Goal: Check status: Check status

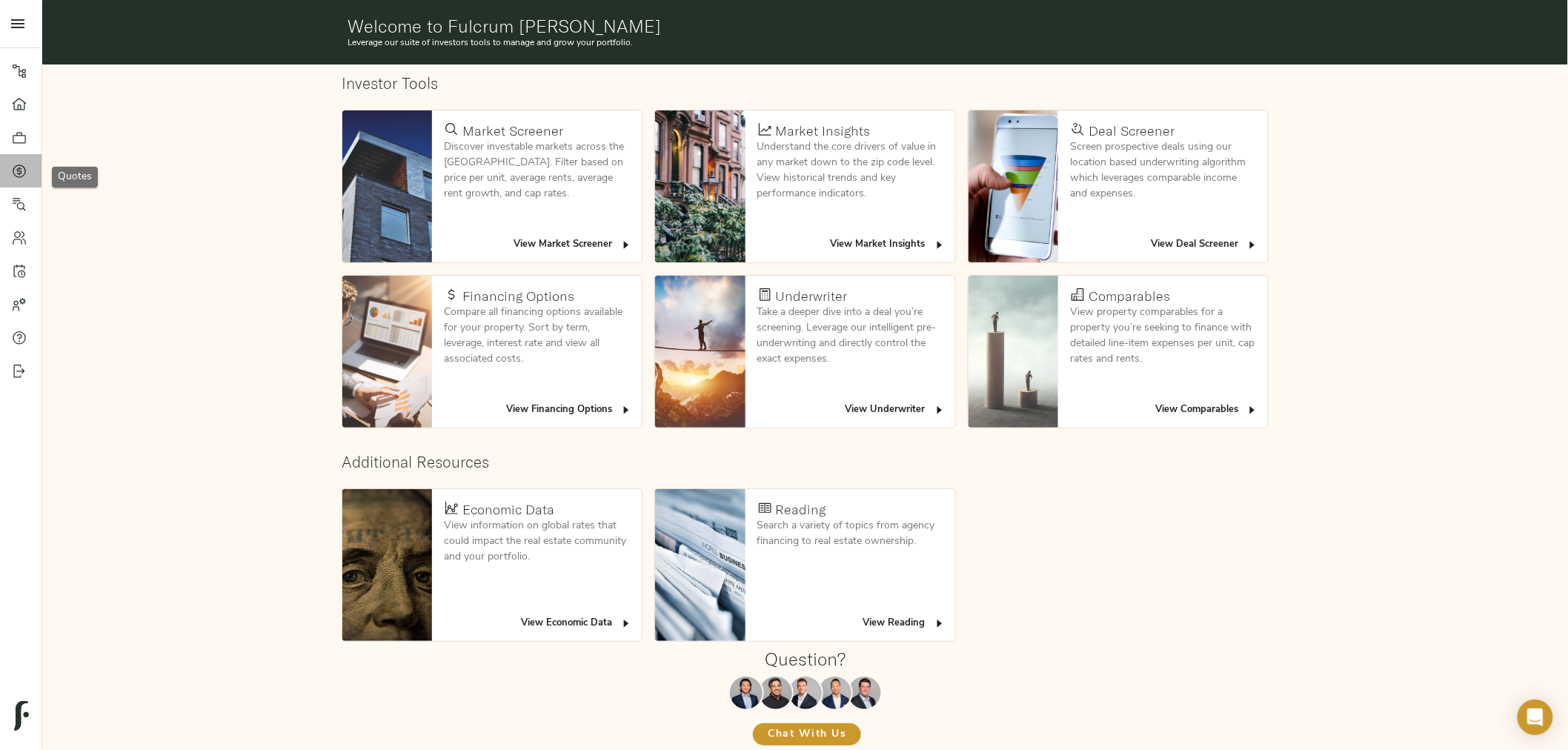
click at [10, 168] on link "Quotes" at bounding box center [21, 171] width 42 height 33
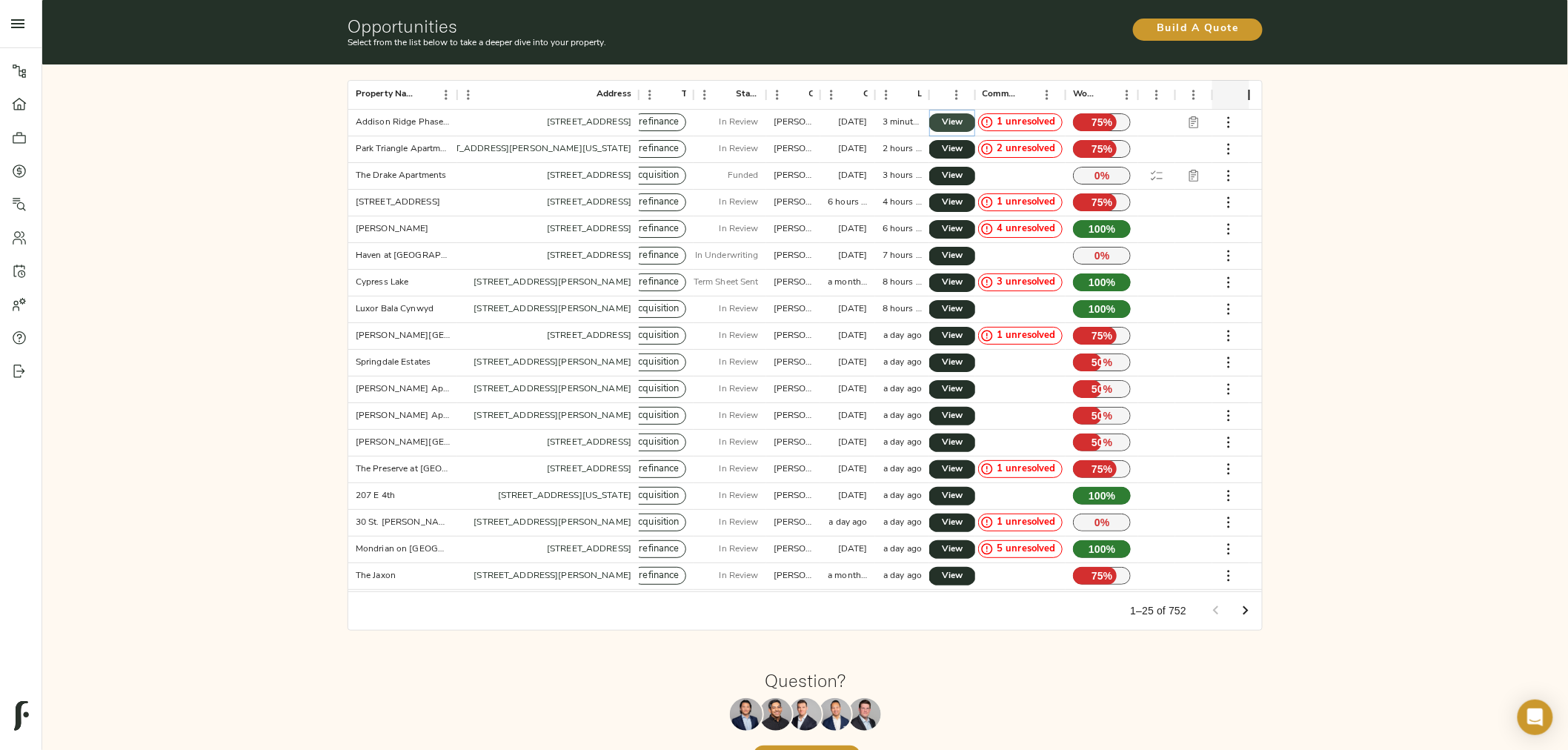
click at [951, 116] on span "View" at bounding box center [951, 122] width 18 height 16
click at [956, 150] on span "View" at bounding box center [951, 149] width 18 height 16
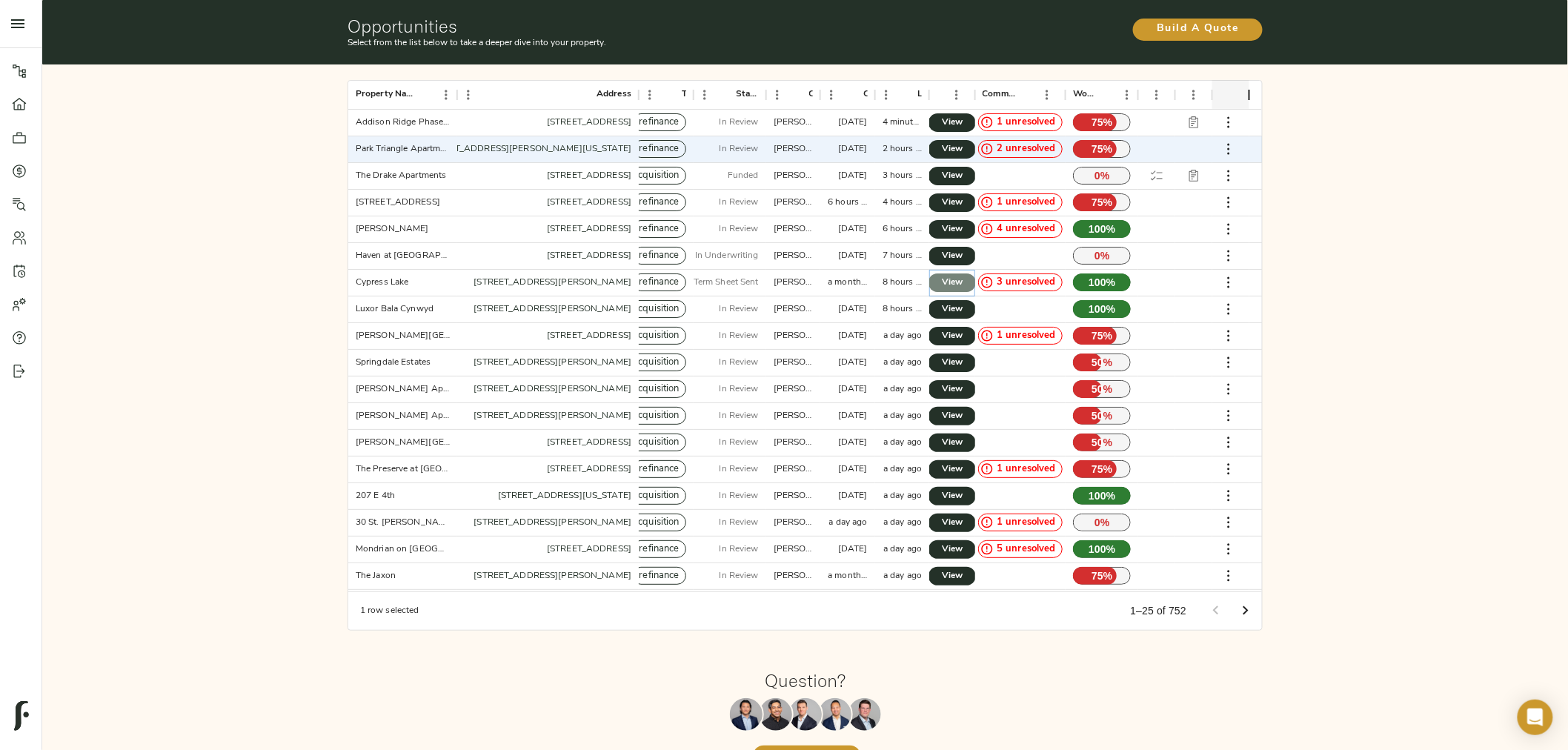
click at [950, 281] on span "View" at bounding box center [951, 283] width 18 height 16
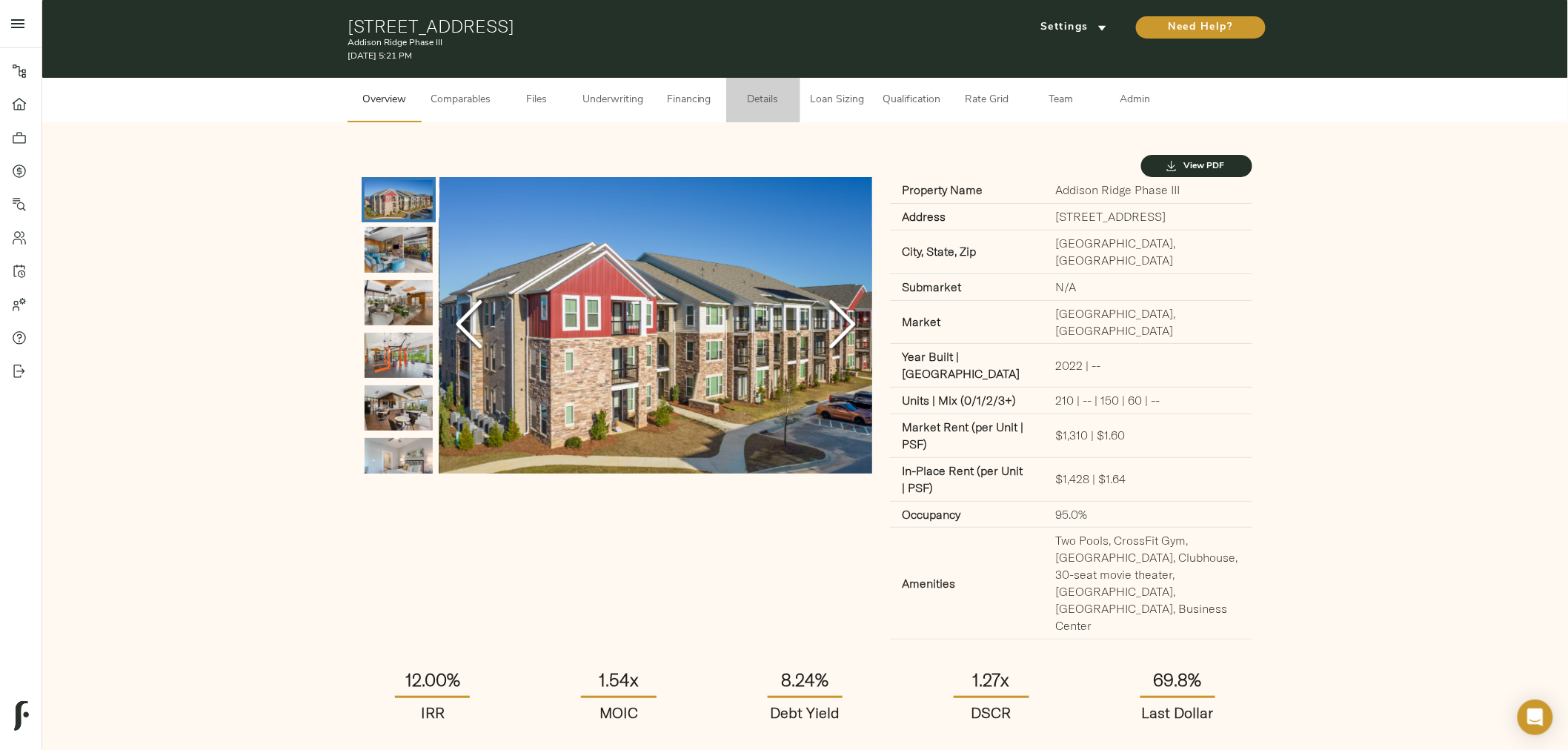
click at [761, 105] on span "Details" at bounding box center [762, 100] width 56 height 18
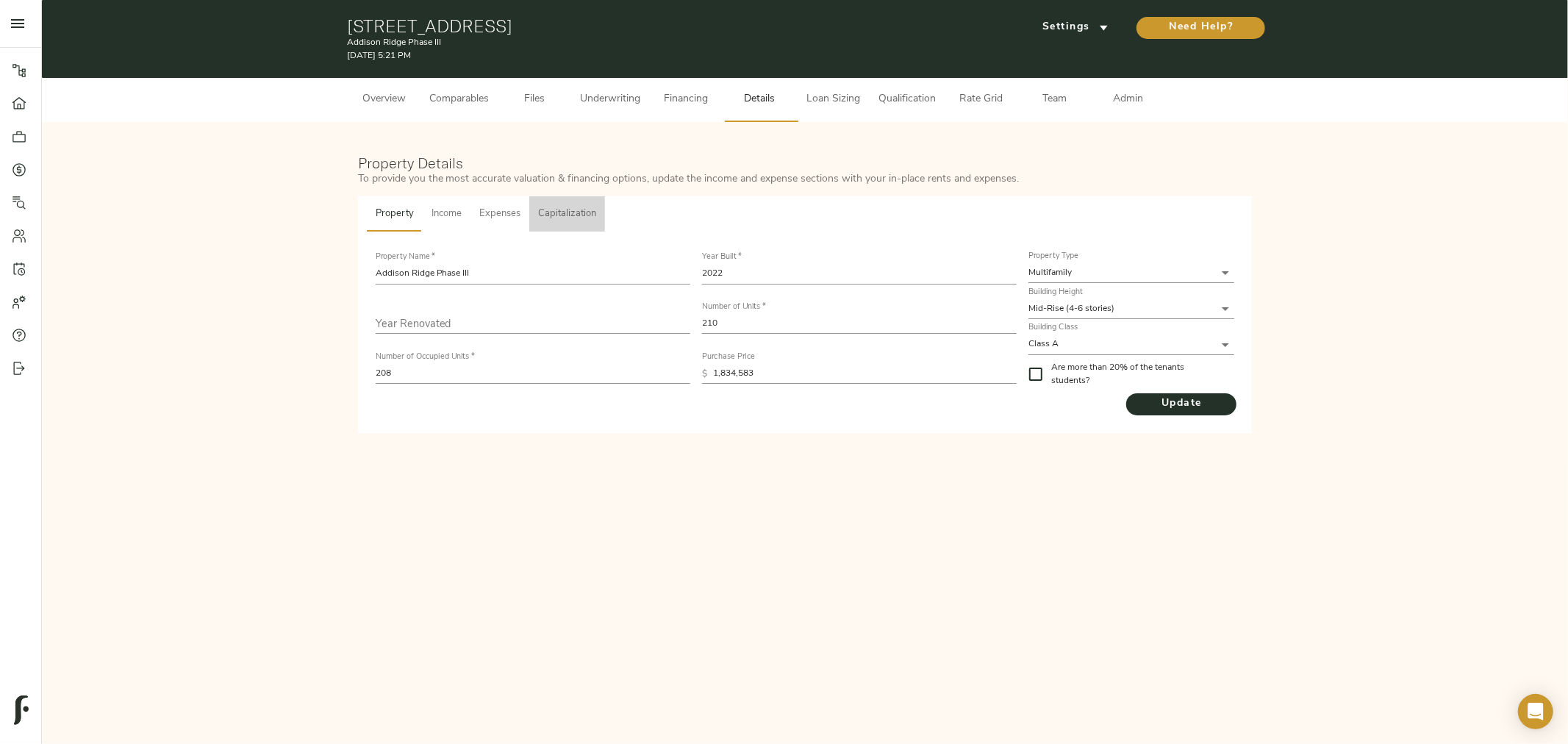
click at [568, 212] on span "Capitalization" at bounding box center [567, 214] width 58 height 17
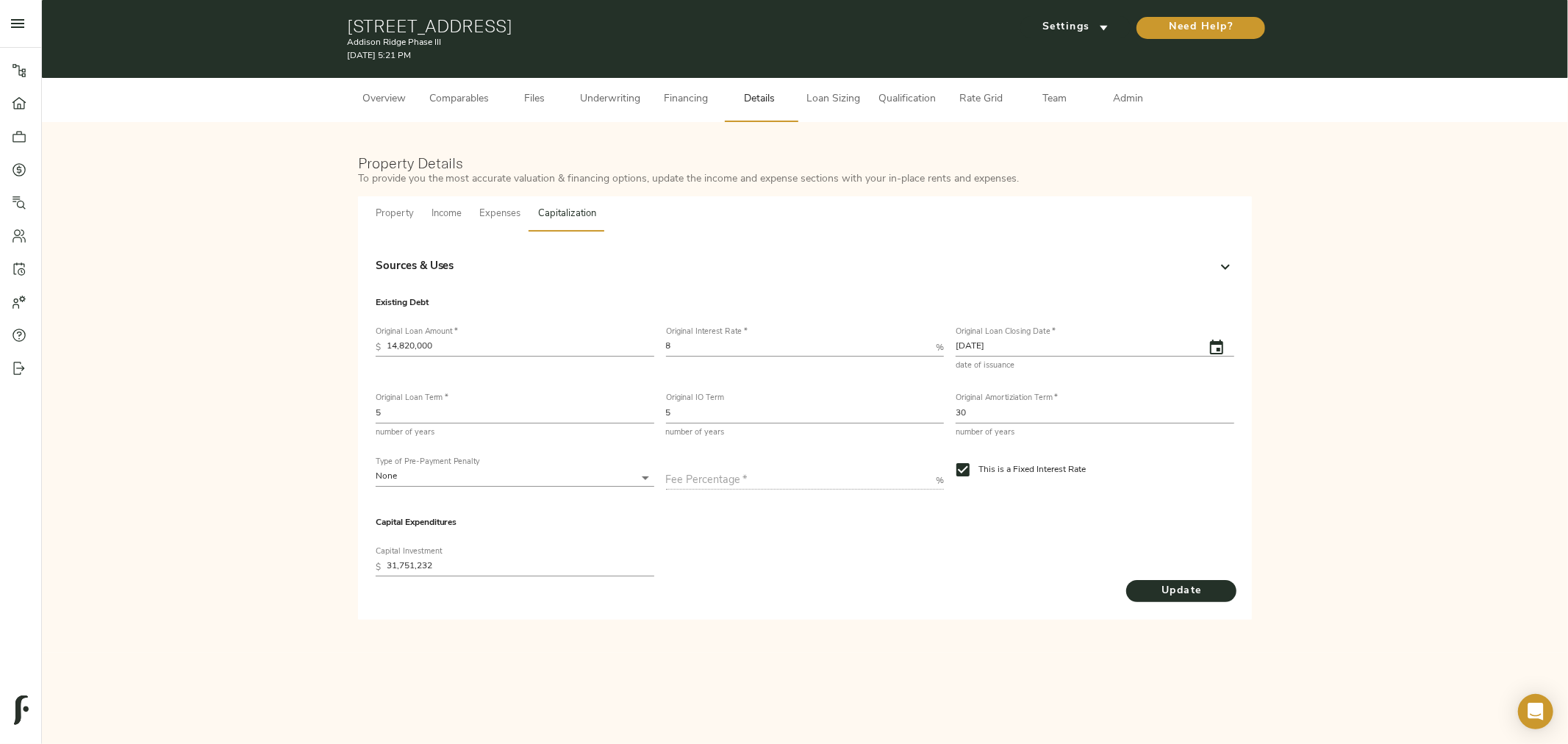
click at [497, 260] on div "Sources & Uses" at bounding box center [791, 267] width 833 height 17
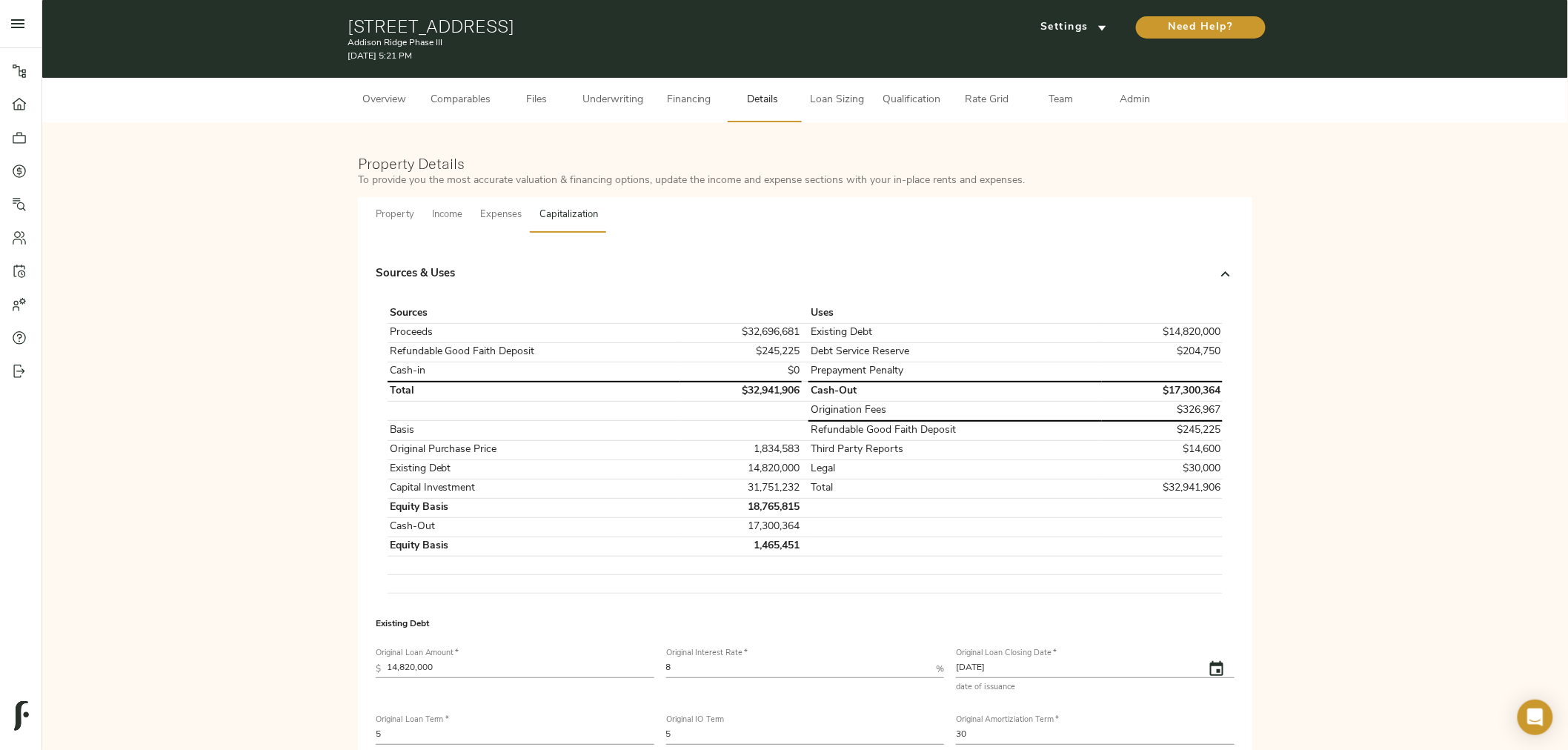
click at [1309, 431] on div "Property Details To provide you the most accurate valuation & financing options…" at bounding box center [805, 549] width 1496 height 824
click at [1077, 32] on span "Settings" at bounding box center [1073, 28] width 81 height 18
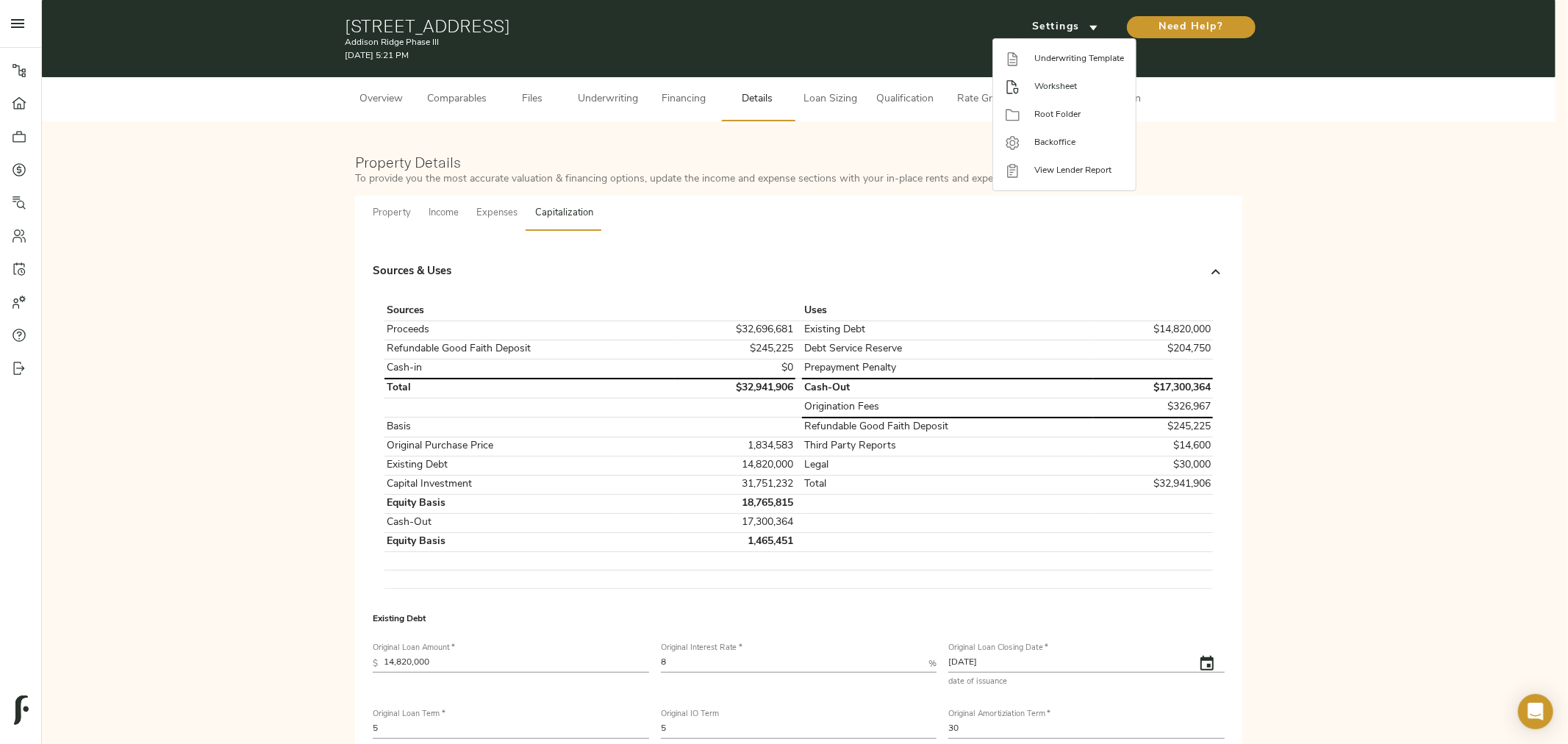
click at [1067, 81] on span "Worksheet" at bounding box center [1079, 87] width 90 height 13
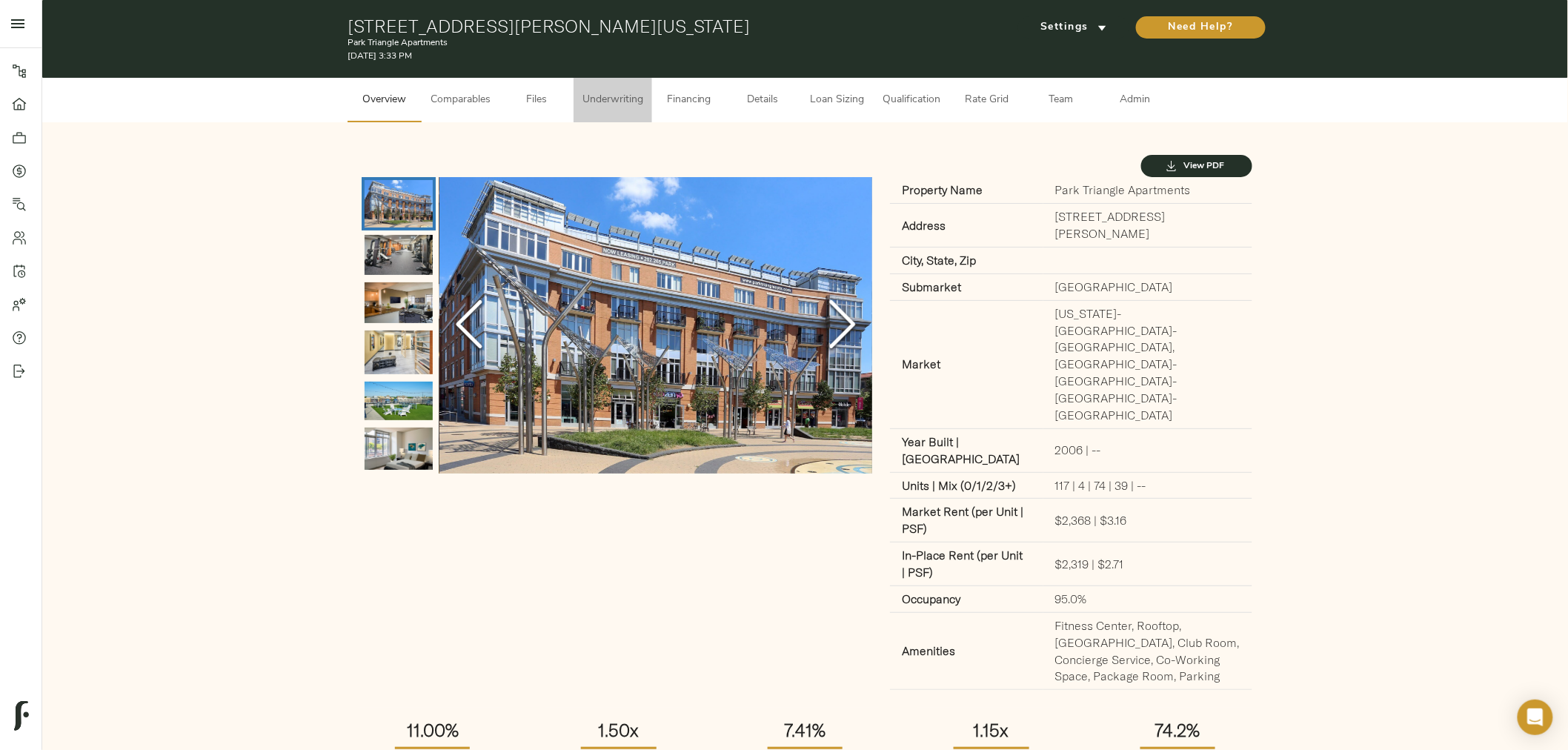
click at [612, 106] on span "Underwriting" at bounding box center [612, 100] width 61 height 18
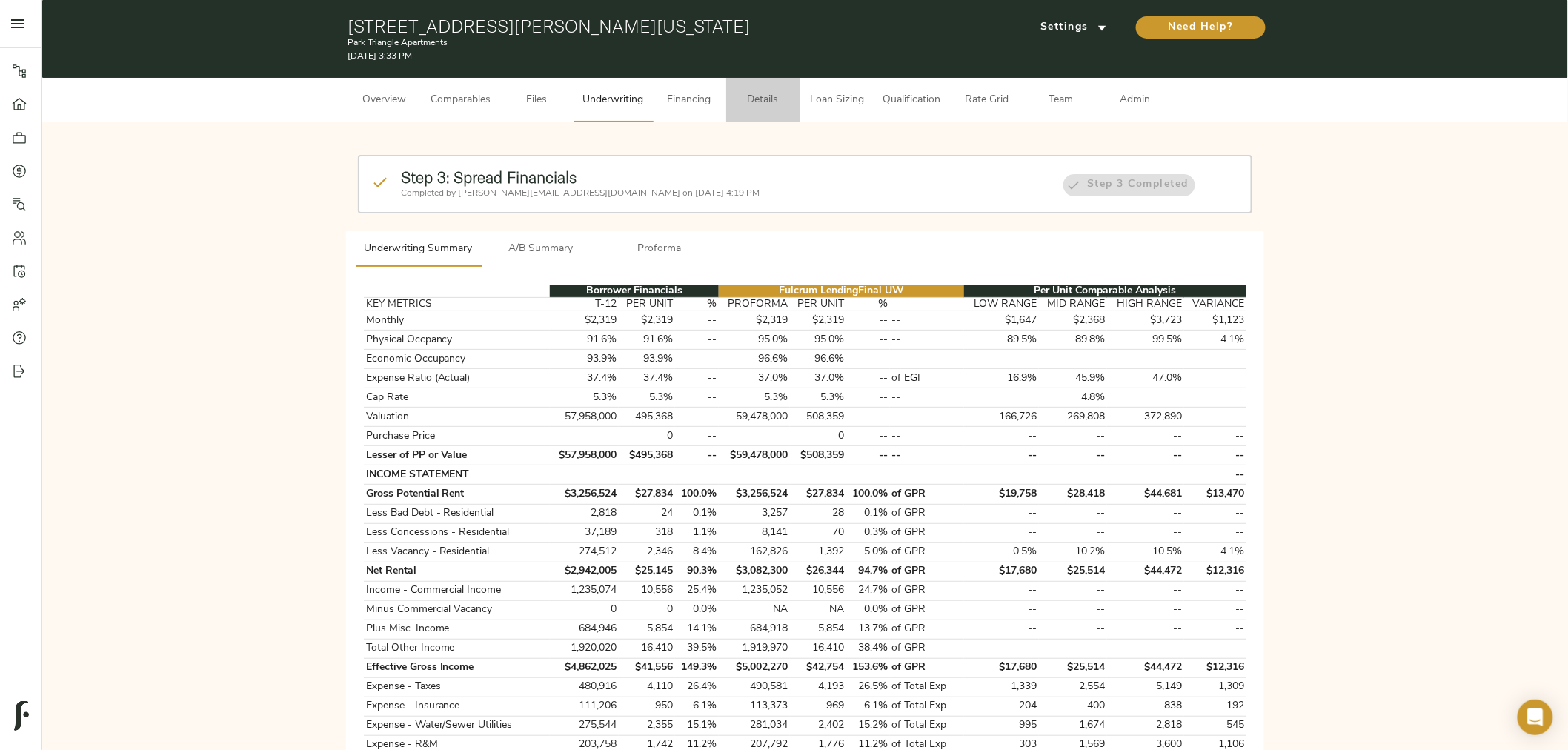
click at [735, 95] on button "Details" at bounding box center [763, 100] width 74 height 44
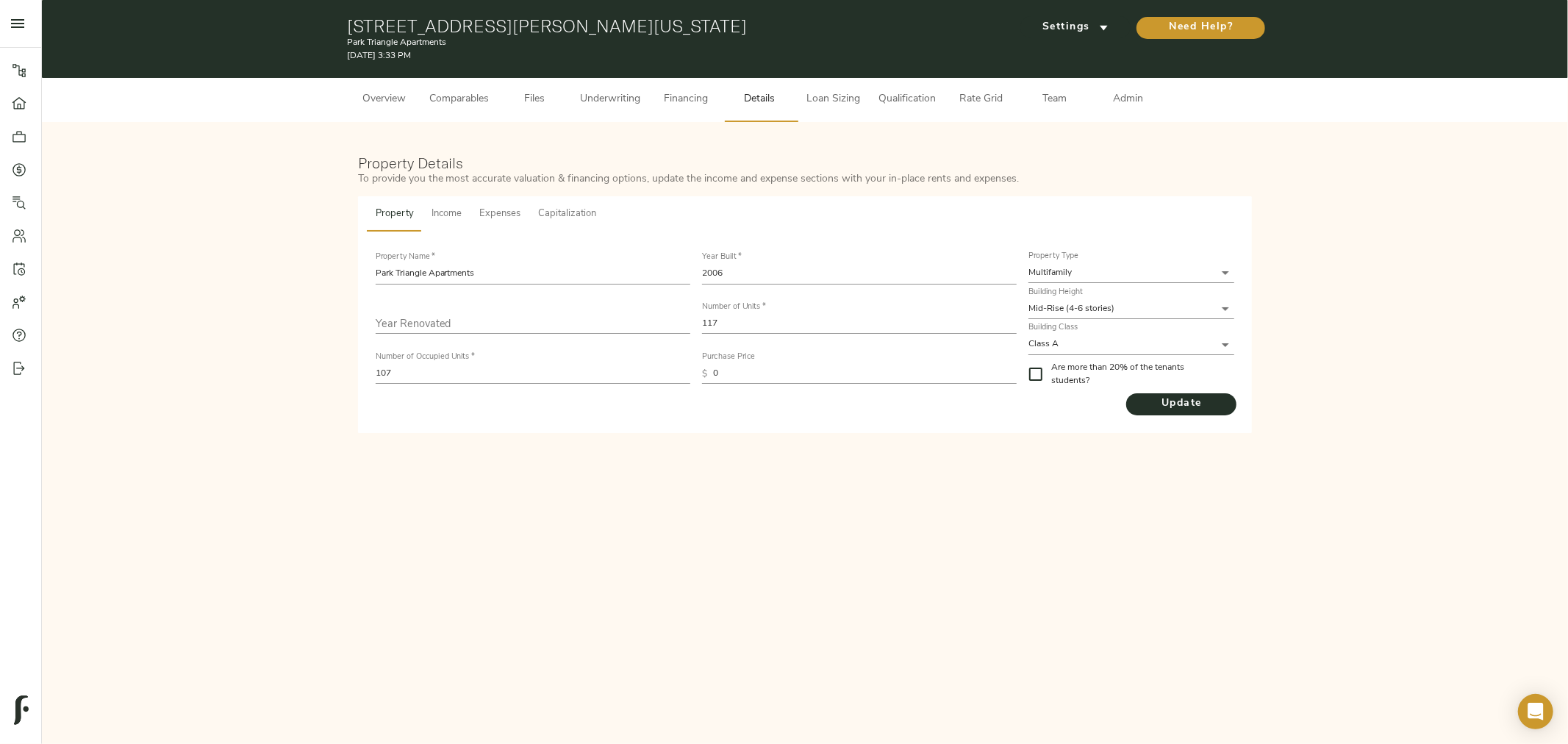
click at [552, 195] on div "Property Income Expenses Capitalization Property Name   * Park Triangle Apartme…" at bounding box center [805, 315] width 901 height 242
click at [569, 211] on span "Capitalization" at bounding box center [567, 214] width 58 height 17
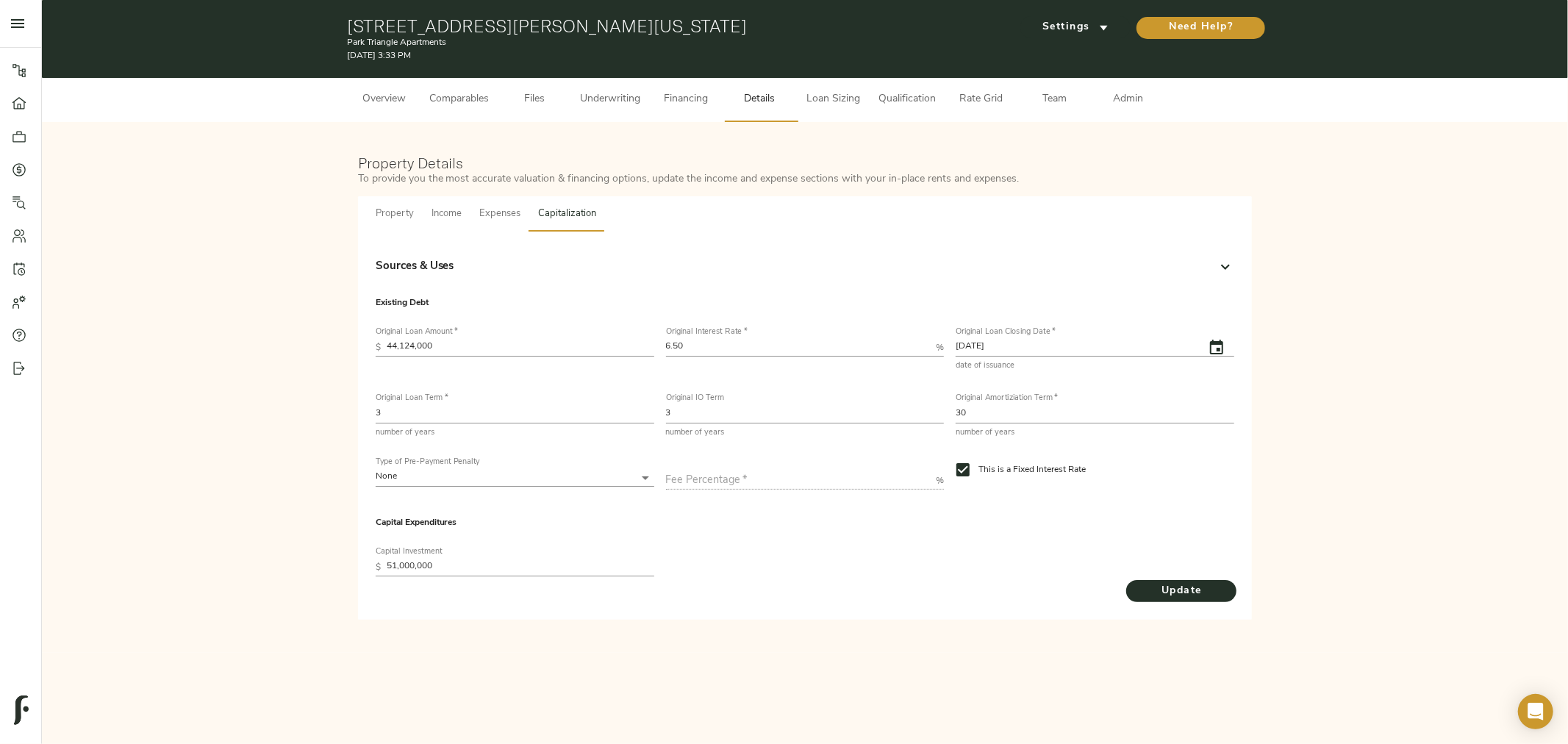
click at [523, 267] on div "Sources & Uses" at bounding box center [791, 267] width 833 height 17
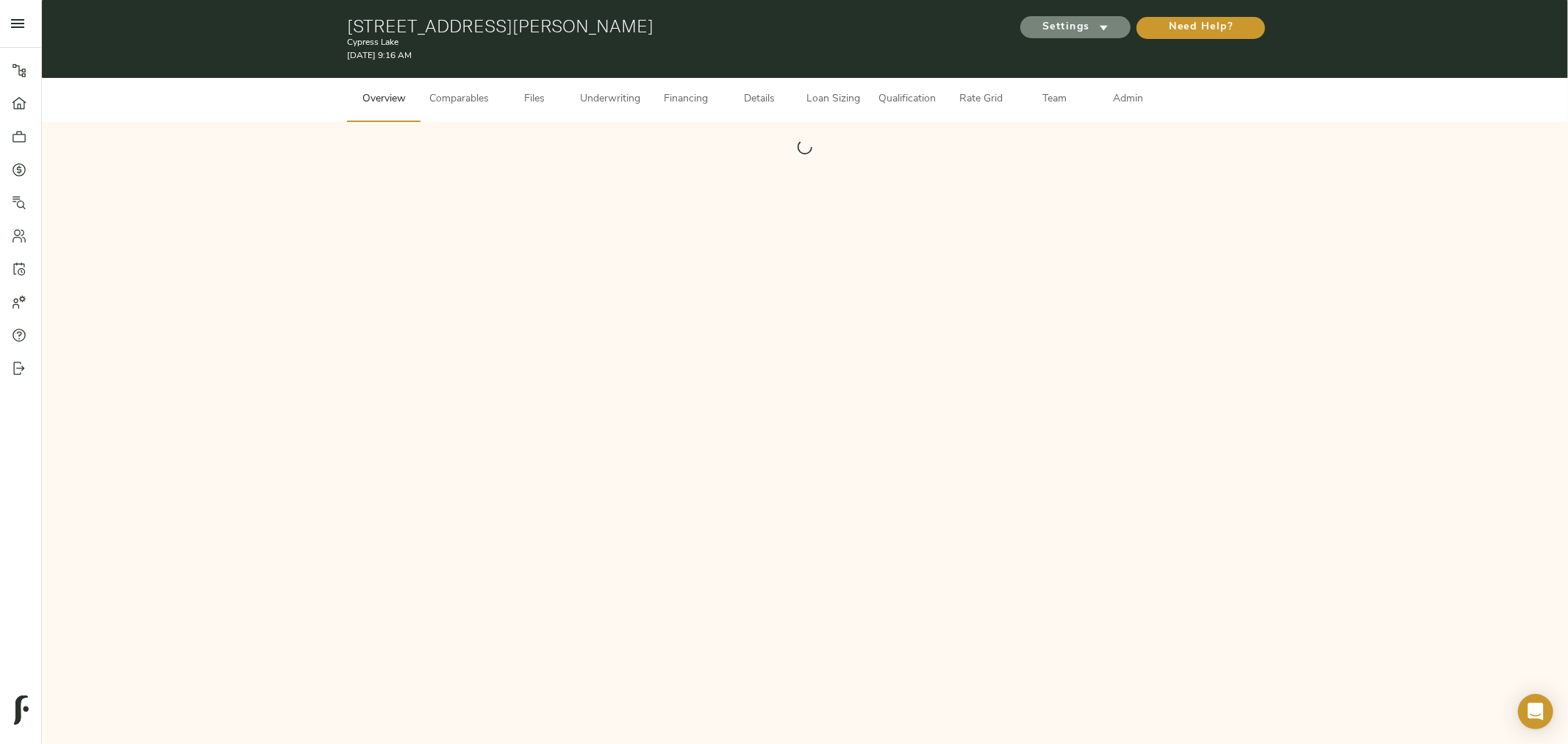
click at [1066, 26] on span "Settings" at bounding box center [1075, 27] width 81 height 18
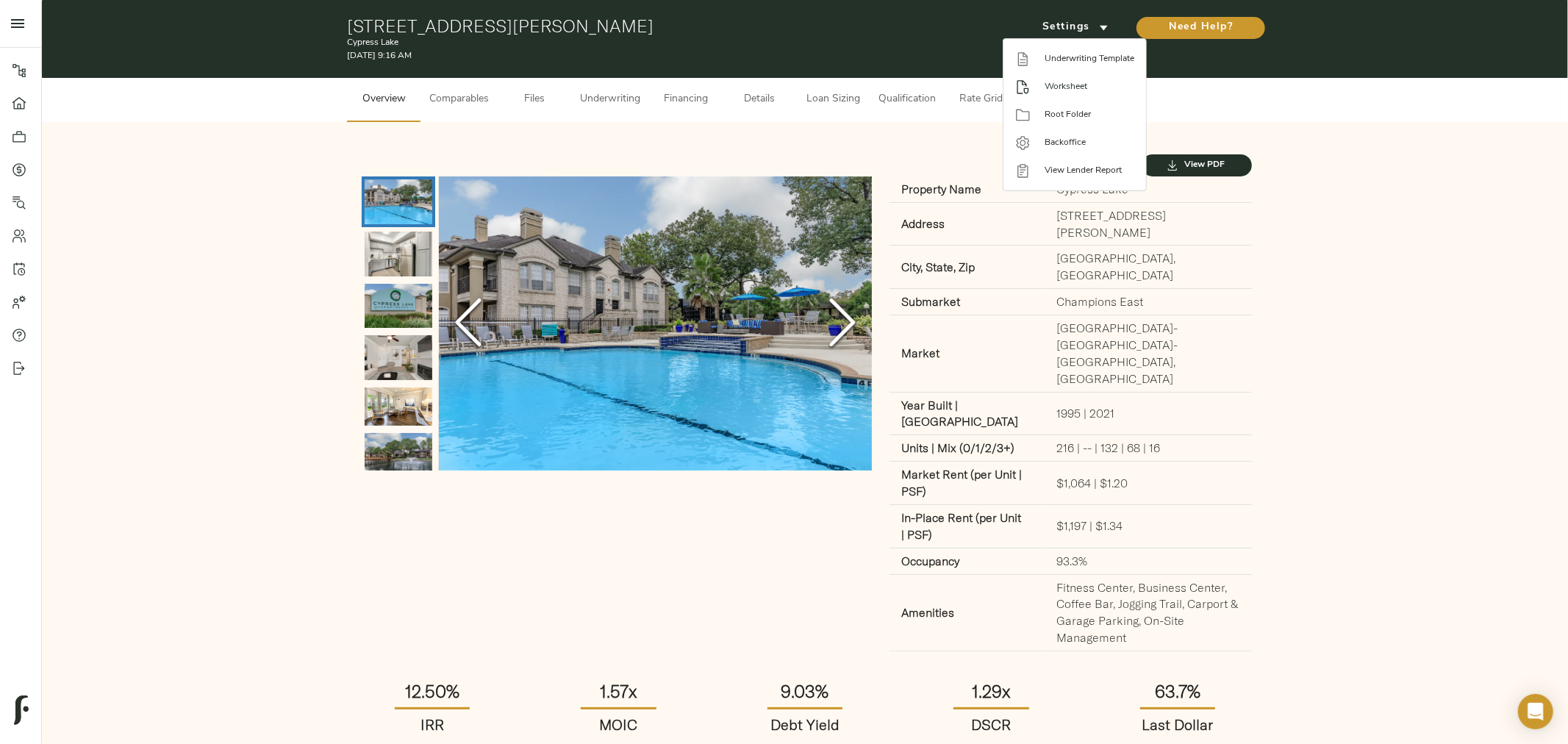
click at [1053, 84] on span "Worksheet" at bounding box center [1089, 87] width 90 height 13
